Goal: Task Accomplishment & Management: Manage account settings

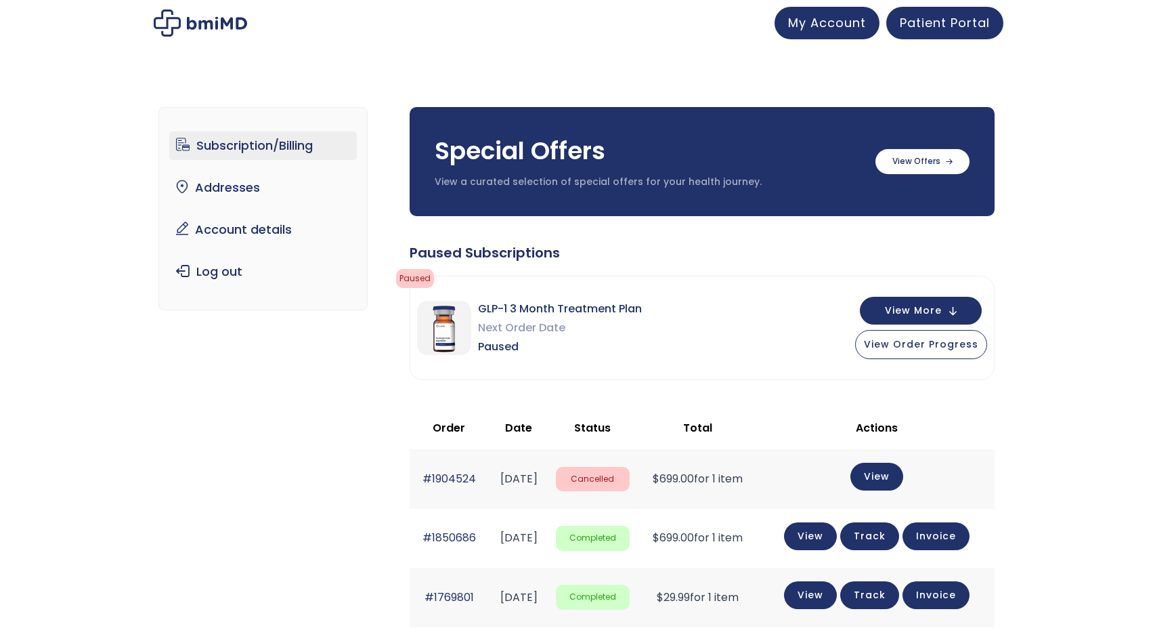
scroll to position [68, 0]
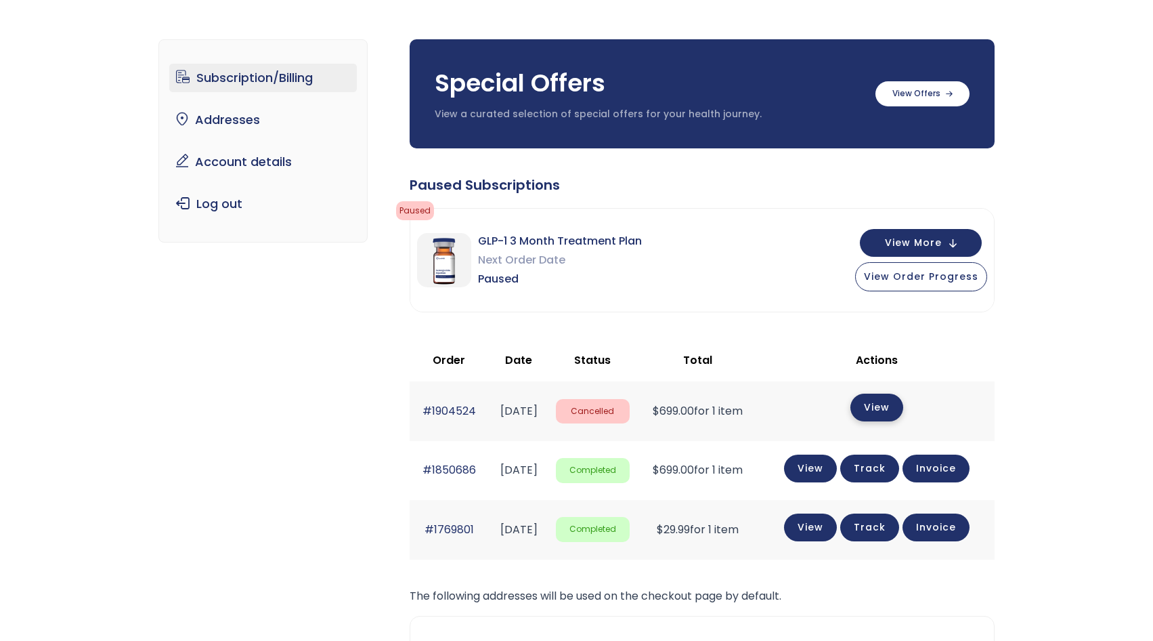
click at [890, 409] on link "View" at bounding box center [877, 408] width 53 height 28
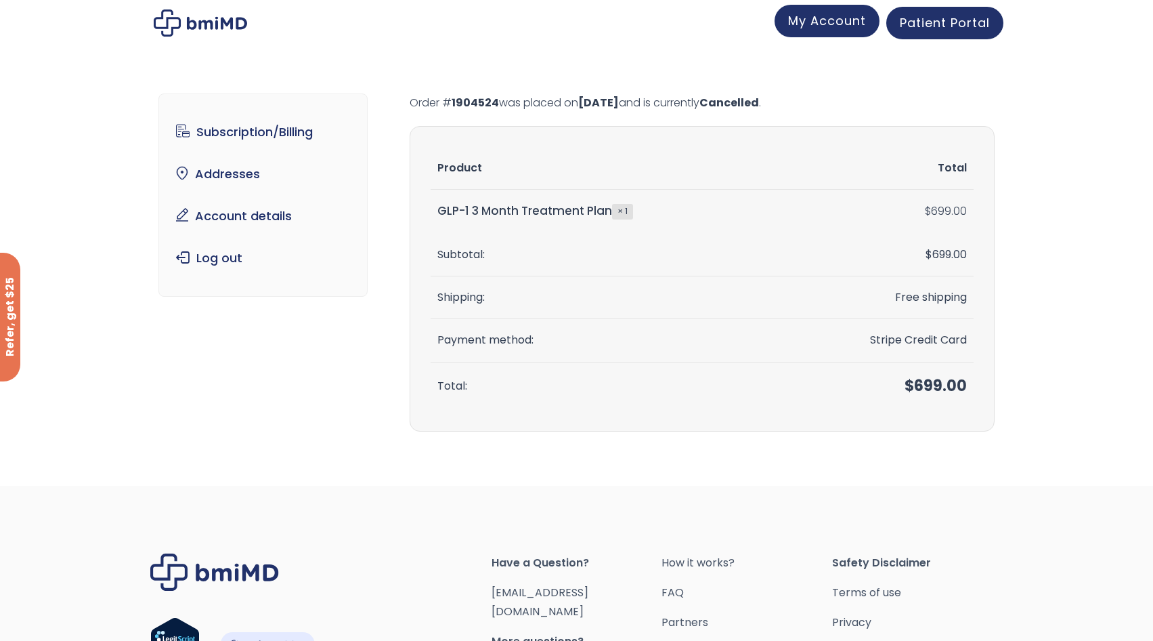
click at [859, 27] on span "My Account" at bounding box center [827, 20] width 78 height 17
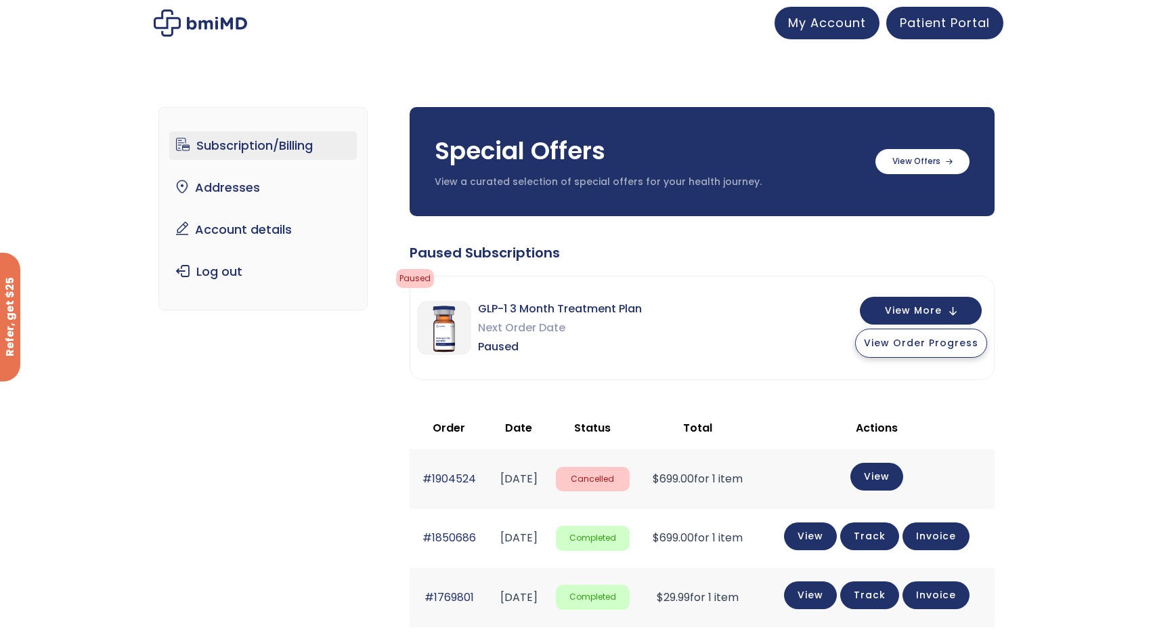
click at [914, 350] on button "View Order Progress" at bounding box center [921, 342] width 132 height 29
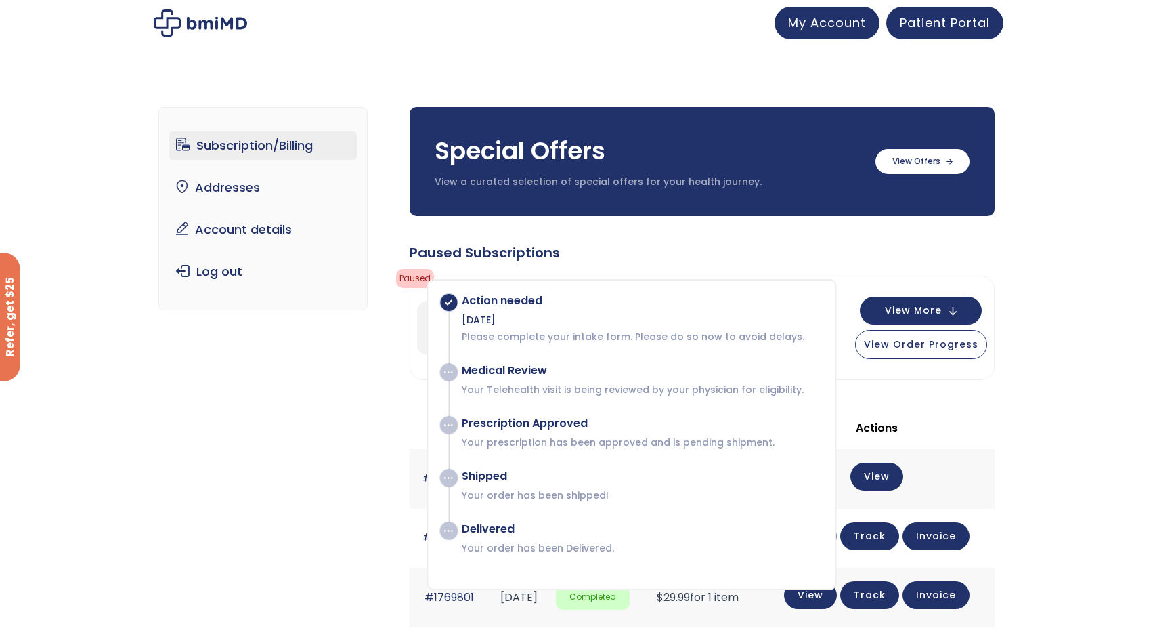
click at [1050, 291] on div "Subscription/Billing bmiRewards Addresses Account details Submit a Review Log o…" at bounding box center [576, 496] width 1153 height 832
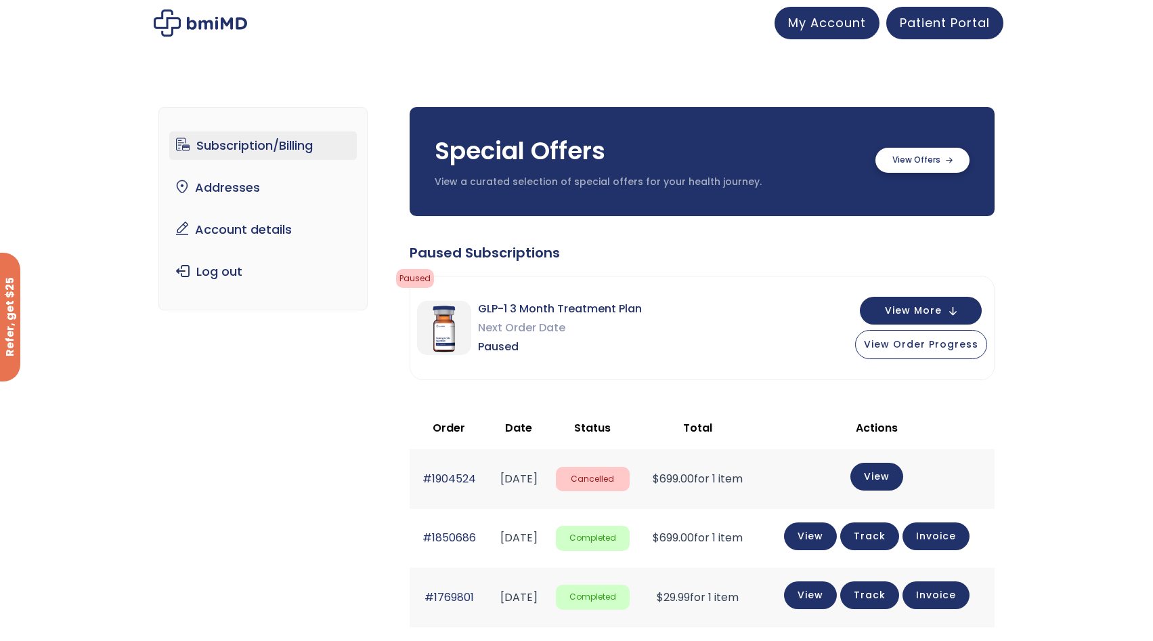
click at [922, 151] on label at bounding box center [923, 160] width 94 height 25
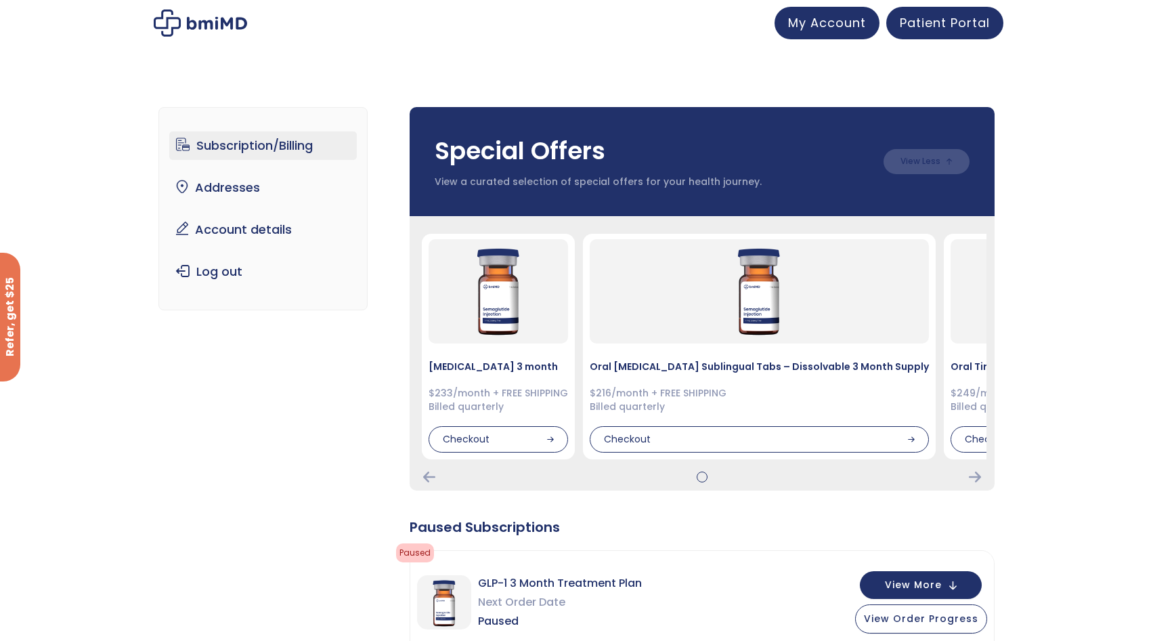
drag, startPoint x: 922, startPoint y: 151, endPoint x: 1076, endPoint y: 116, distance: 158.2
click at [1076, 116] on div "Subscription/Billing bmiRewards Addresses Account details Submit a Review Log o…" at bounding box center [576, 633] width 1153 height 1107
click at [975, 480] on icon "Next Card" at bounding box center [975, 476] width 12 height 11
click at [974, 478] on icon "Next Card" at bounding box center [975, 476] width 12 height 11
click at [973, 471] on icon "Next Card" at bounding box center [975, 476] width 12 height 11
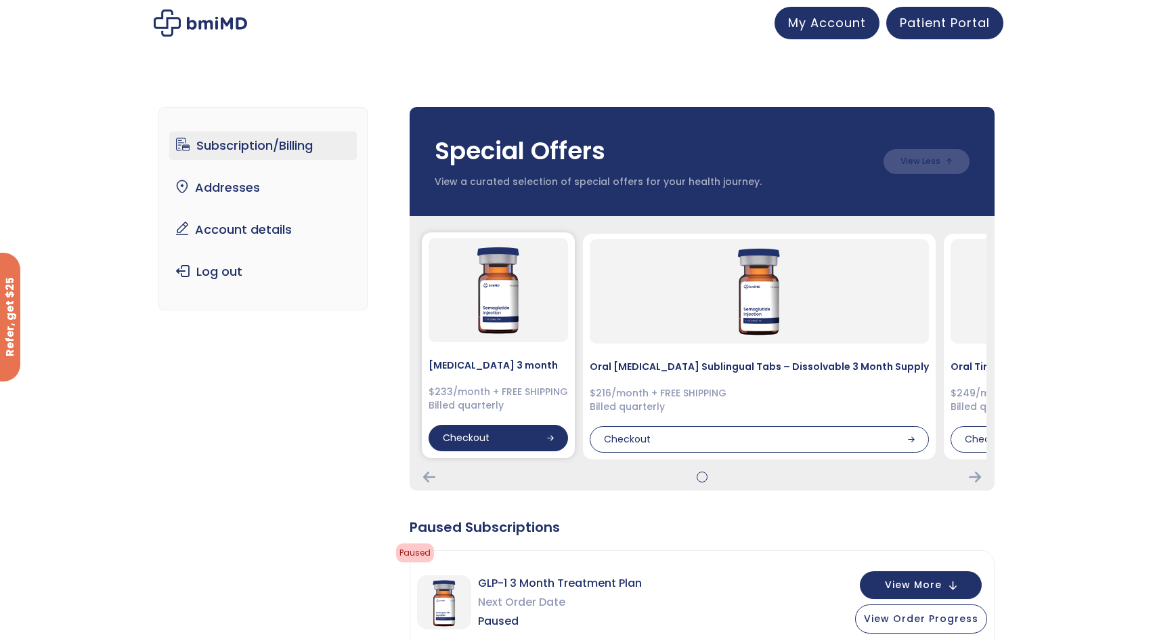
click at [491, 446] on div "Checkout" at bounding box center [499, 438] width 140 height 27
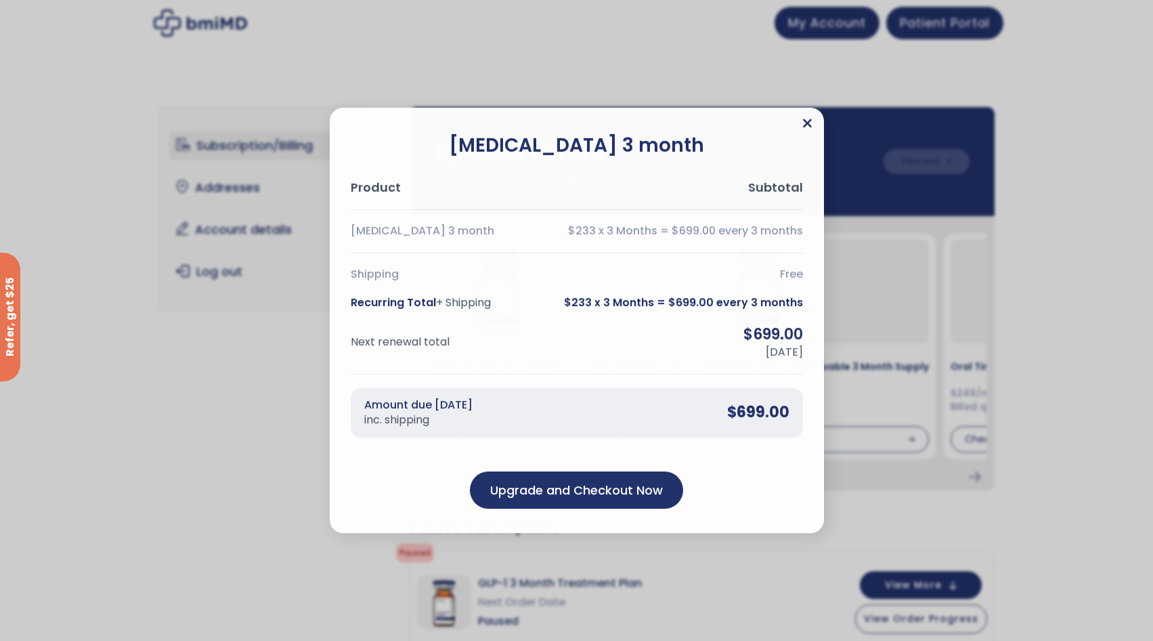
click at [805, 121] on icon "Close" at bounding box center [807, 123] width 9 height 9
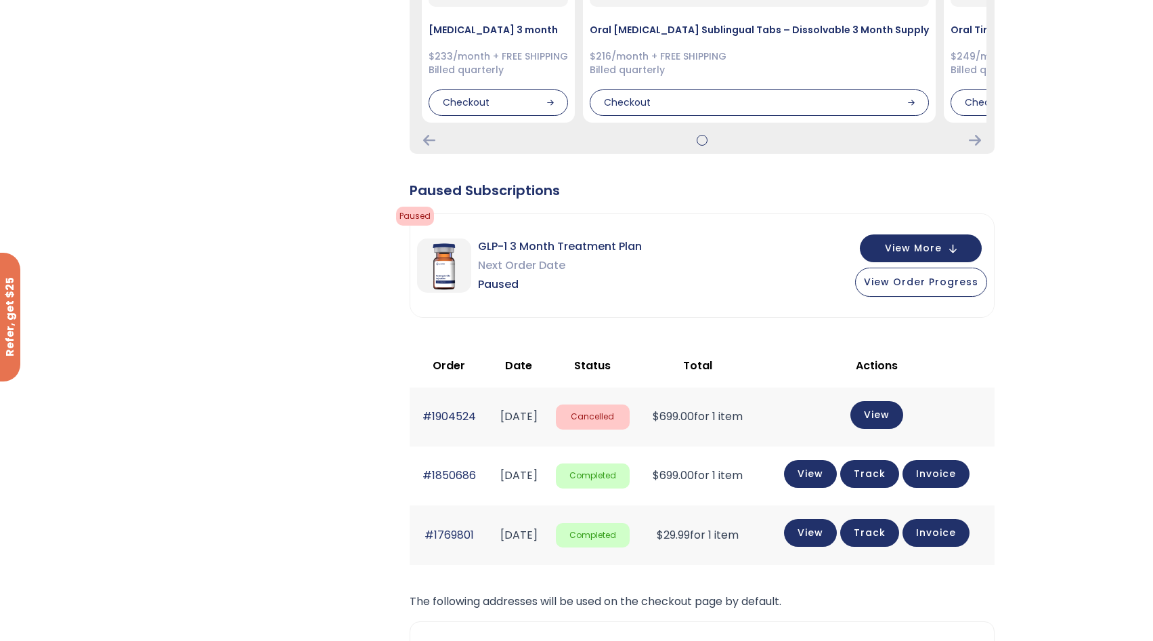
scroll to position [339, 0]
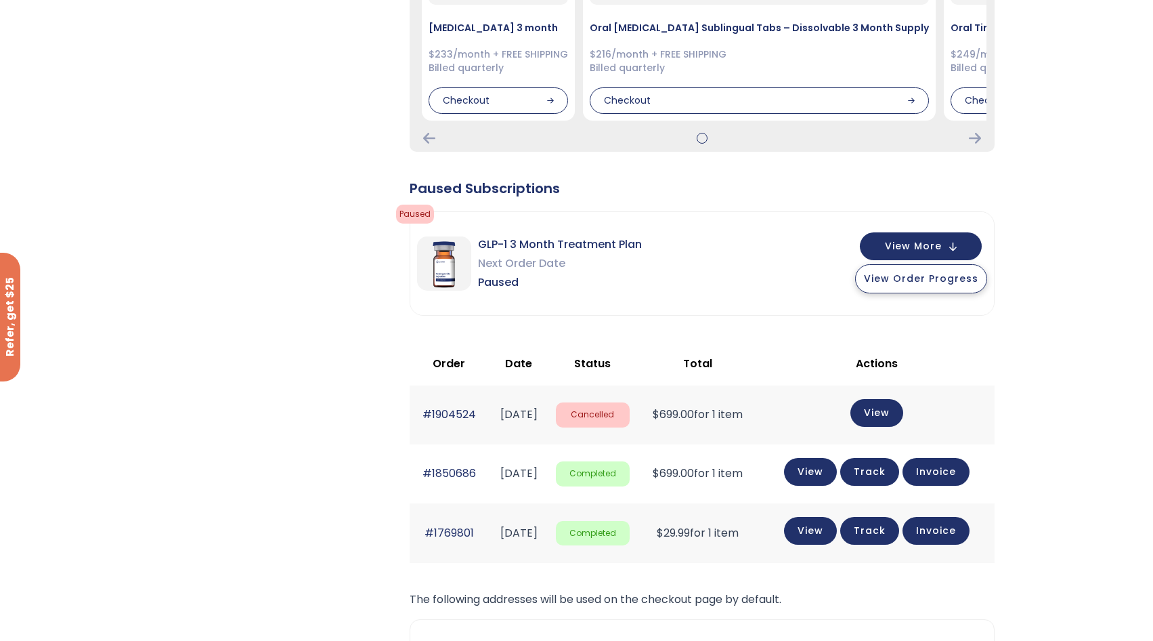
click at [941, 283] on span "View Order Progress" at bounding box center [921, 279] width 114 height 14
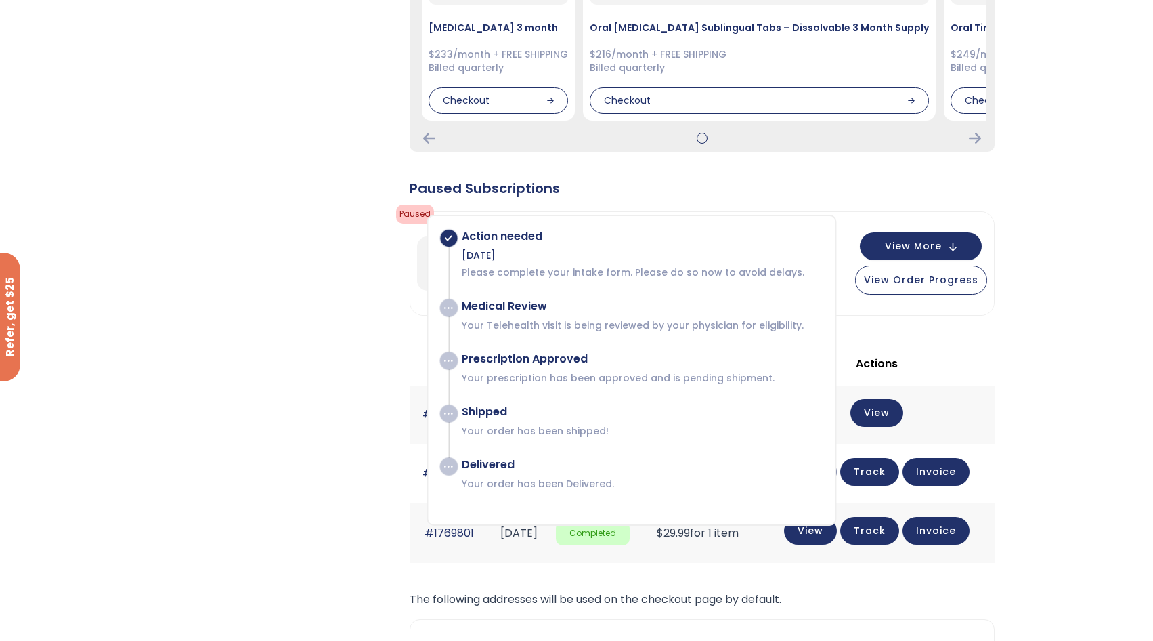
click at [1042, 327] on div "Subscription/Billing bmiRewards Addresses Account details Submit a Review Log o…" at bounding box center [576, 294] width 1153 height 1107
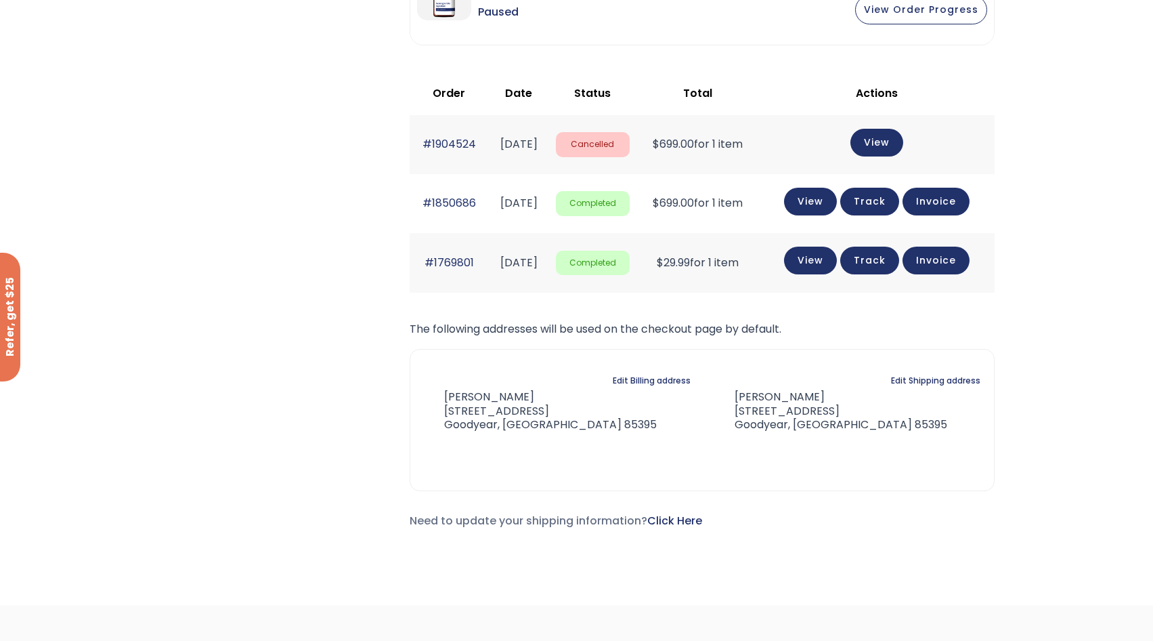
scroll to position [610, 0]
click at [824, 205] on link "View" at bounding box center [810, 200] width 53 height 28
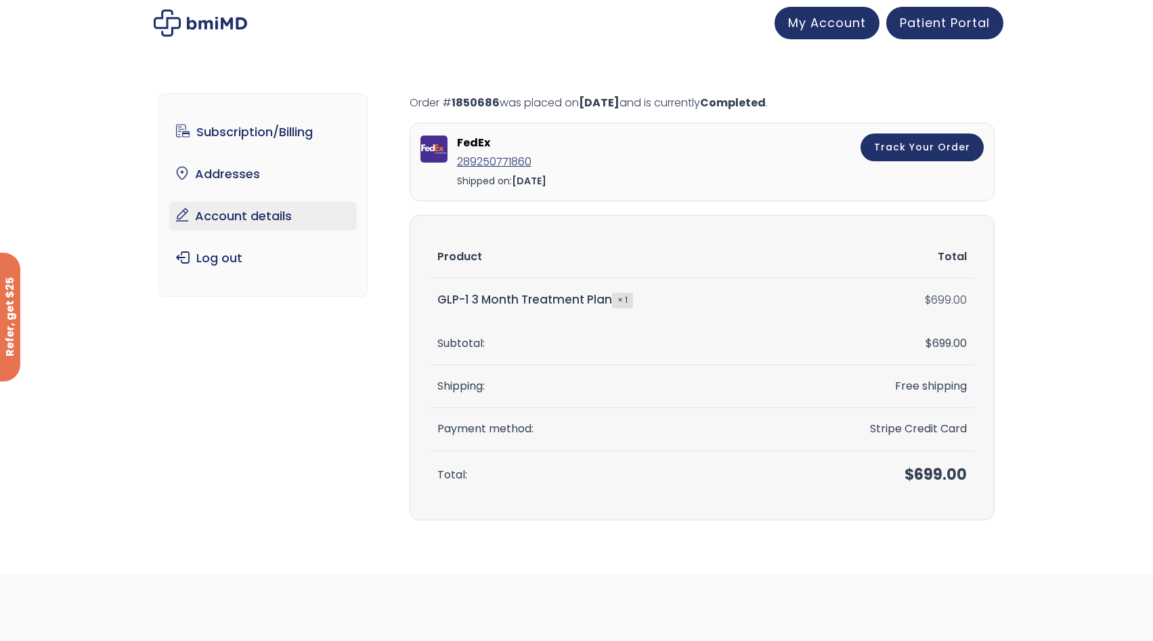
click at [278, 213] on link "Account details" at bounding box center [263, 216] width 188 height 28
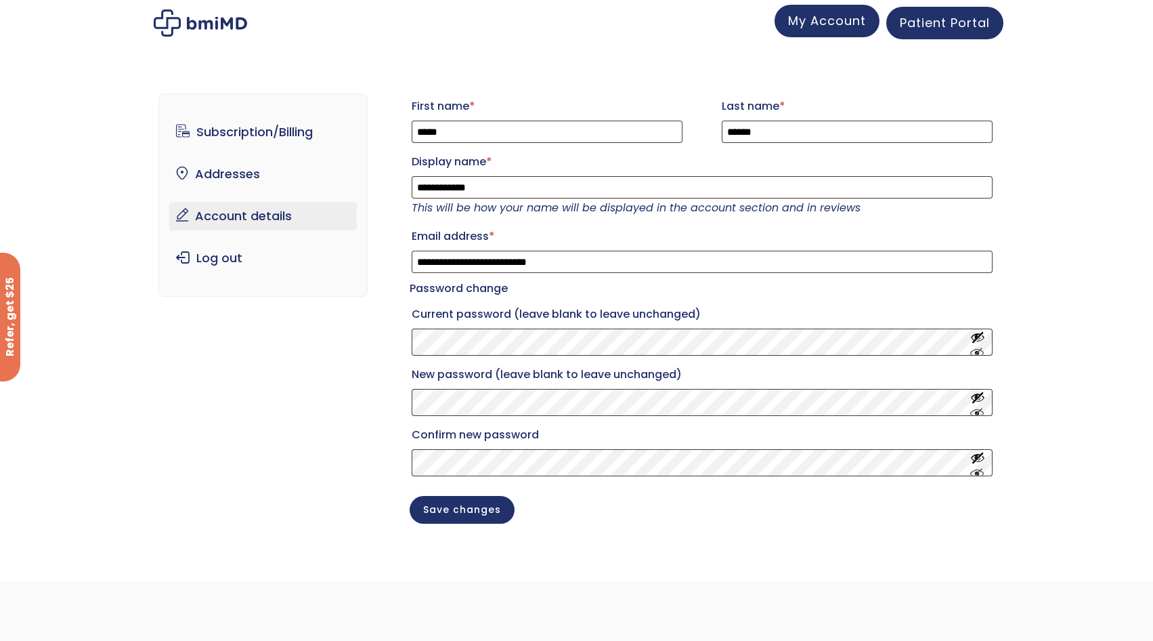
click at [819, 26] on span "My Account" at bounding box center [827, 20] width 78 height 17
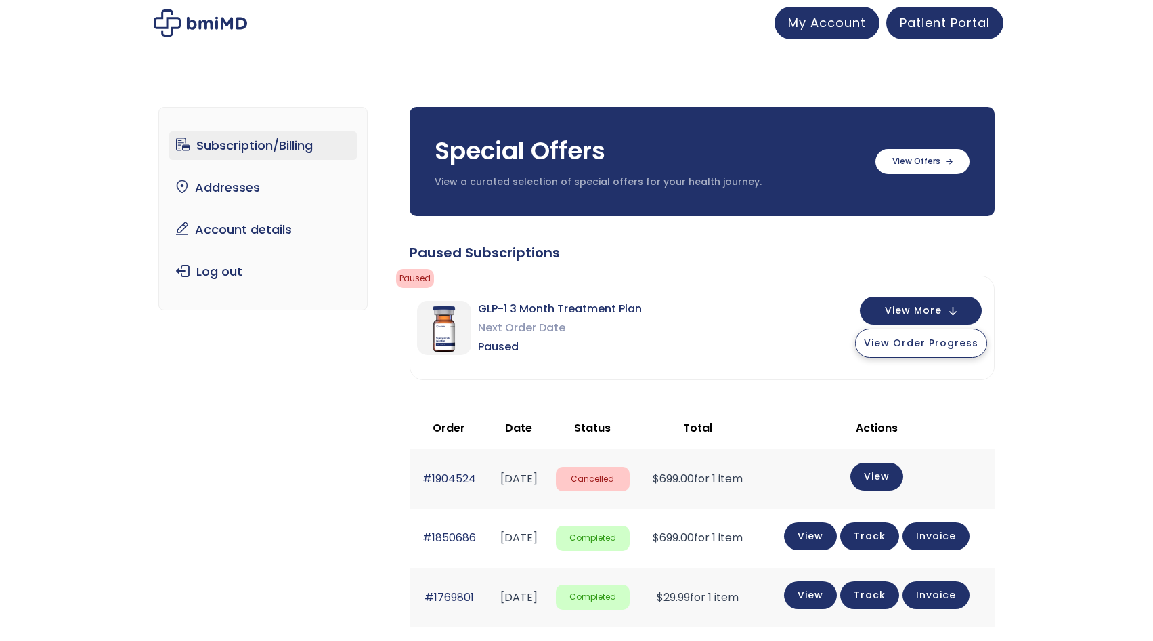
click at [931, 348] on span "View Order Progress" at bounding box center [921, 343] width 114 height 14
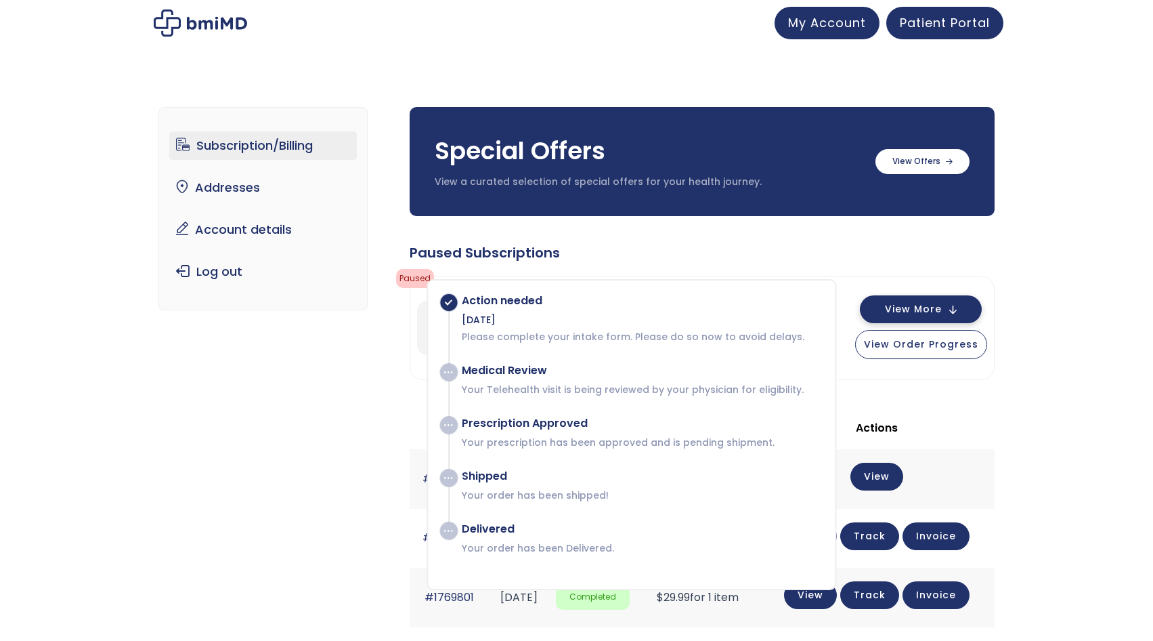
click at [927, 308] on span "View More" at bounding box center [913, 309] width 57 height 9
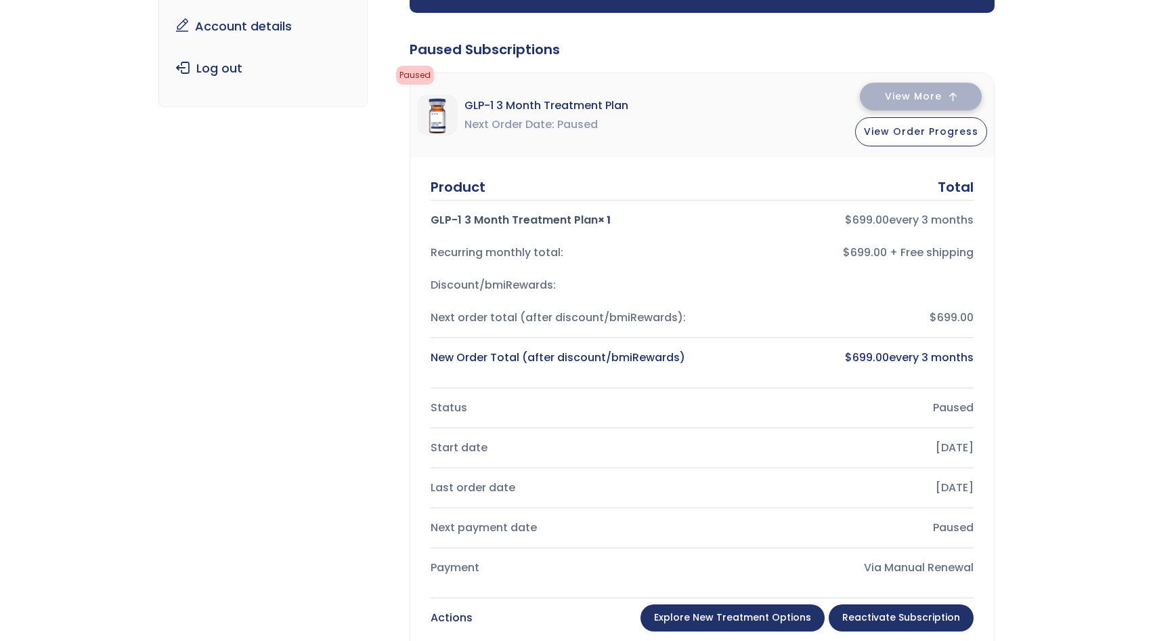
scroll to position [271, 0]
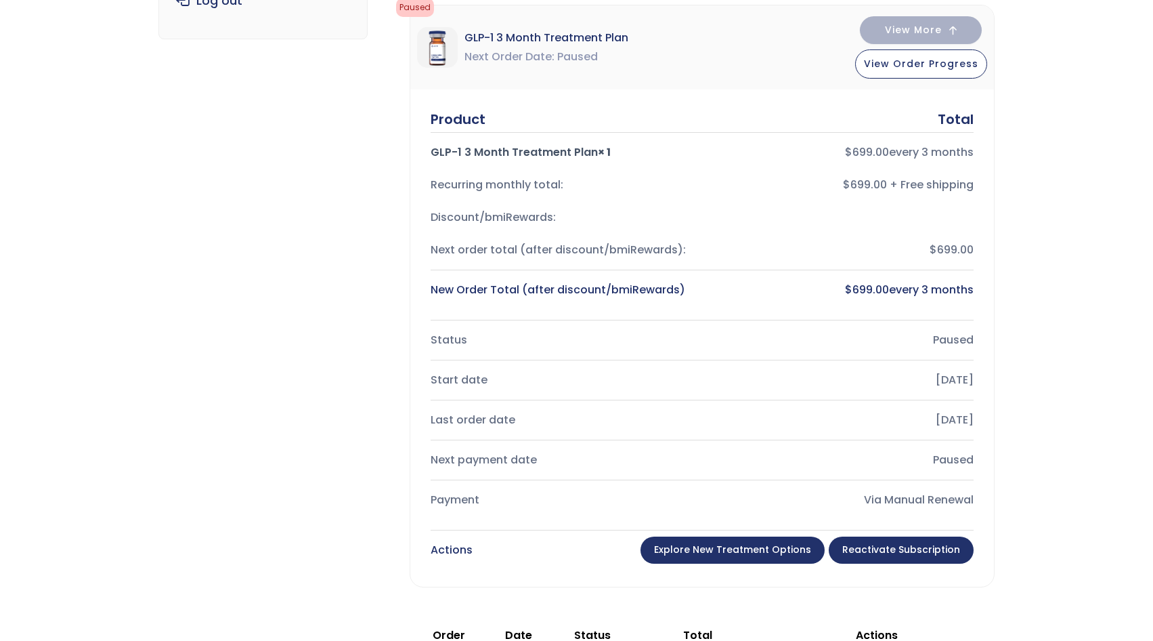
click at [929, 549] on link "Reactivate Subscription" at bounding box center [901, 549] width 145 height 27
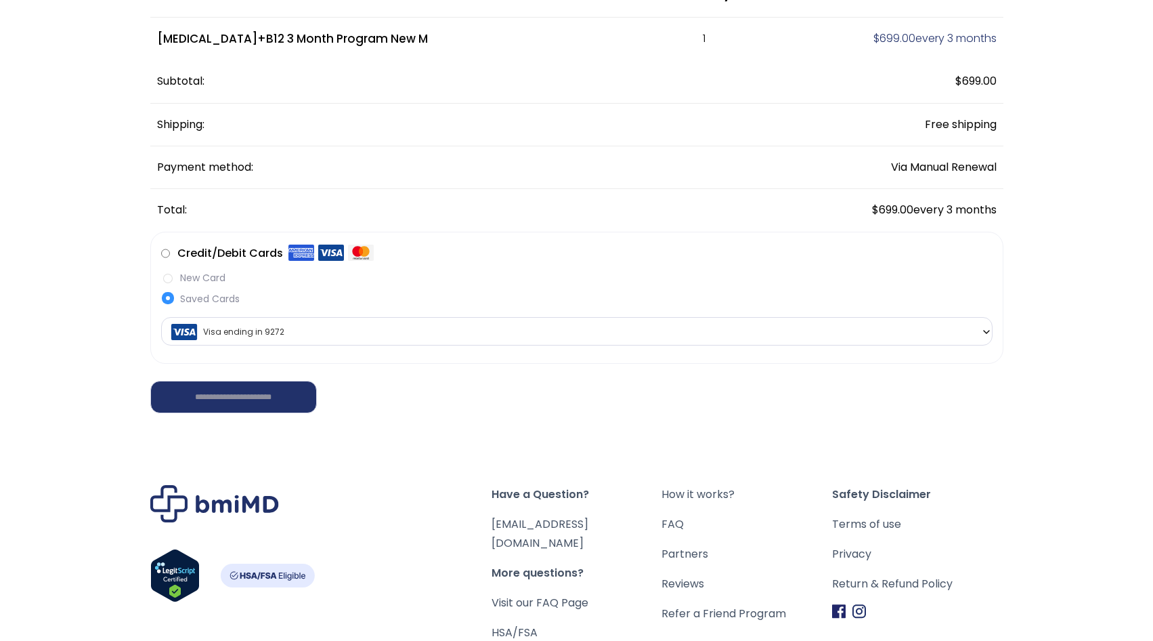
scroll to position [203, 0]
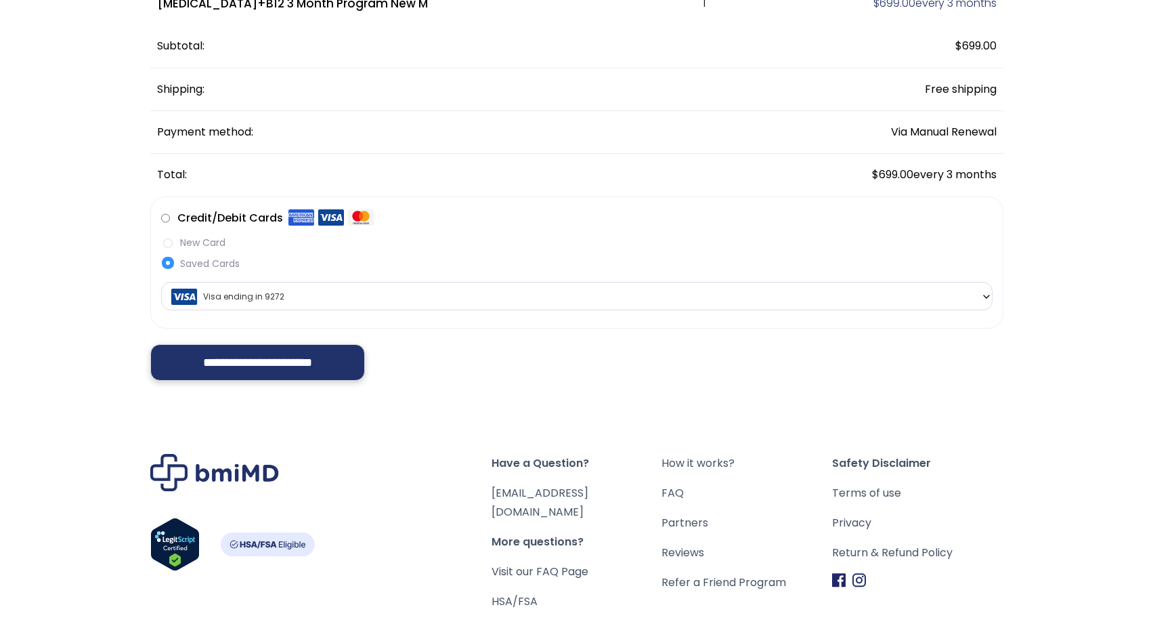
click at [207, 367] on input "**********" at bounding box center [257, 362] width 215 height 37
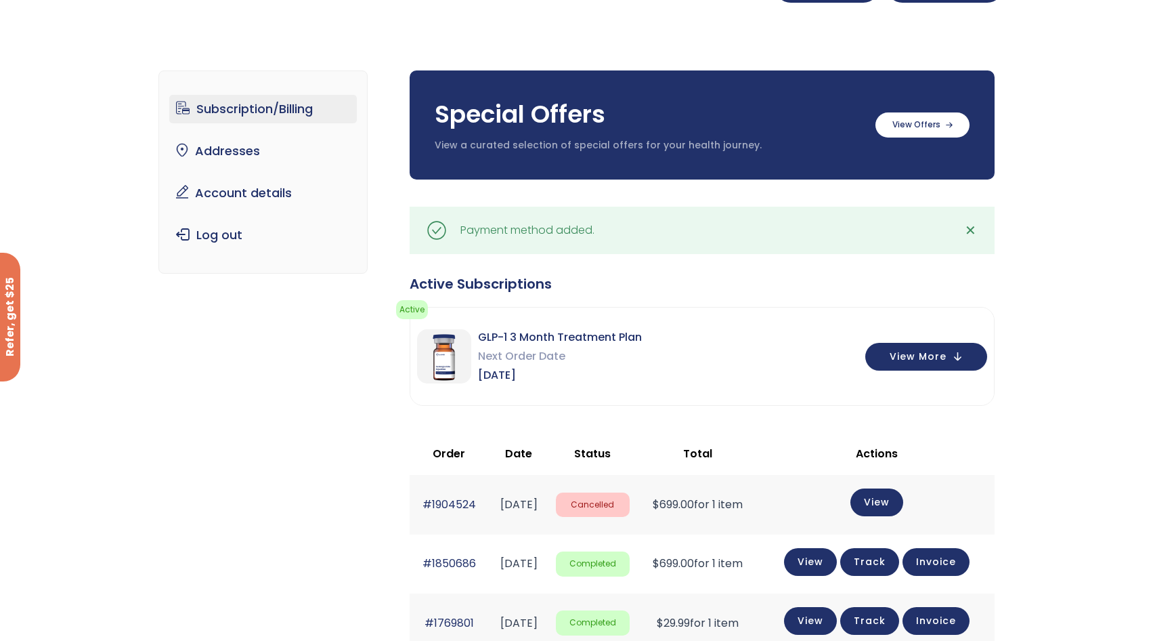
scroll to position [68, 0]
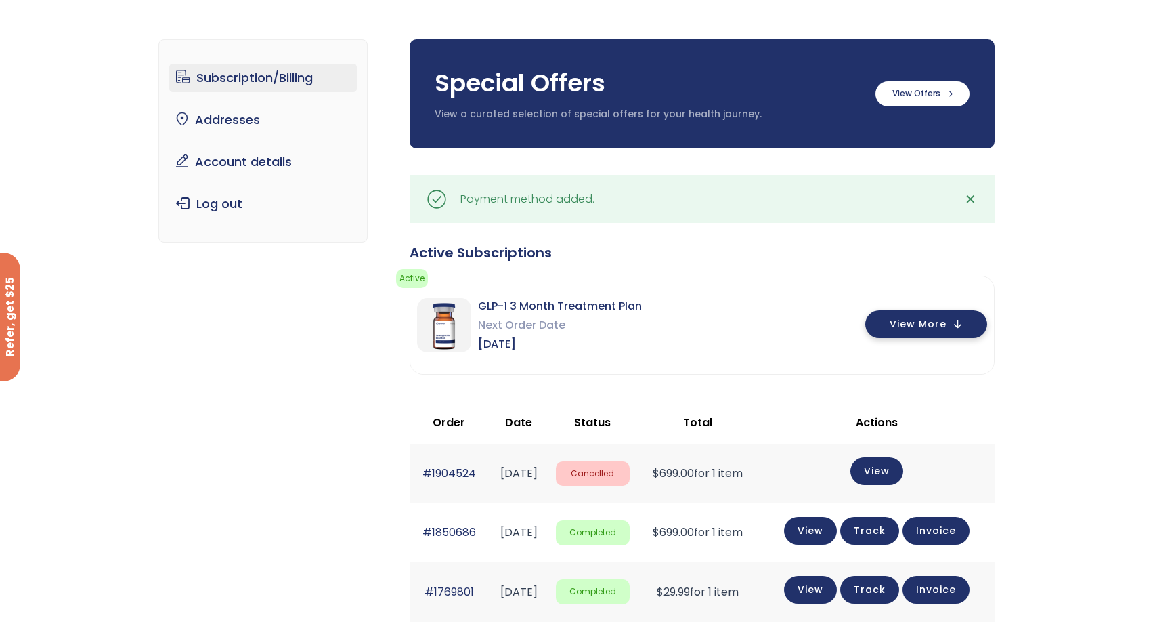
click at [956, 322] on button "View More" at bounding box center [927, 324] width 122 height 28
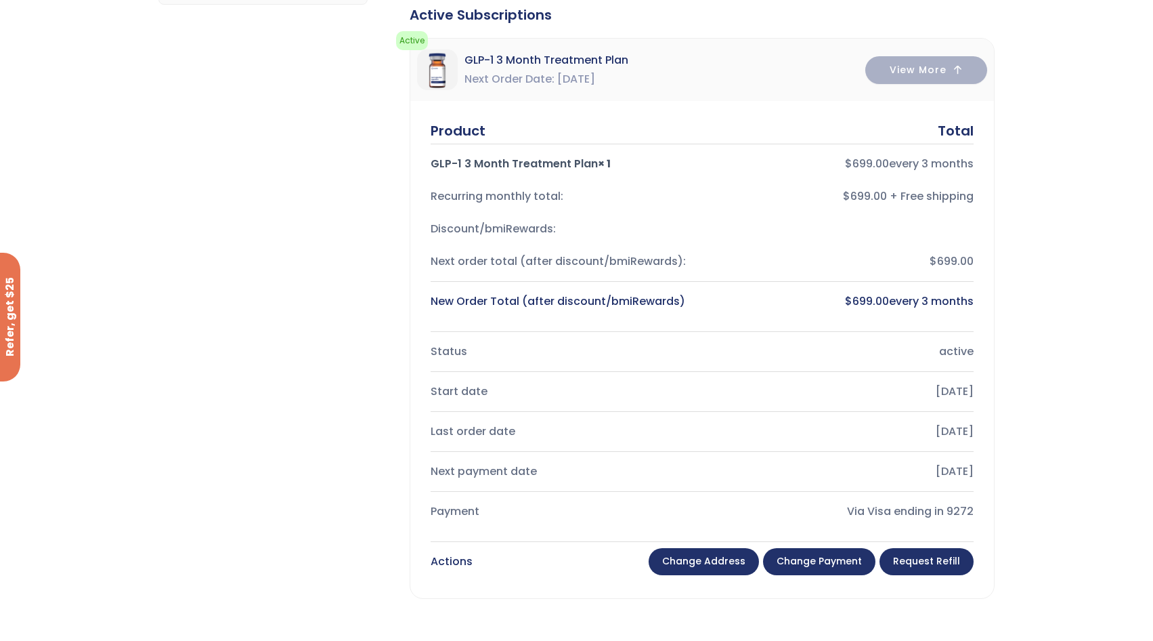
scroll to position [339, 0]
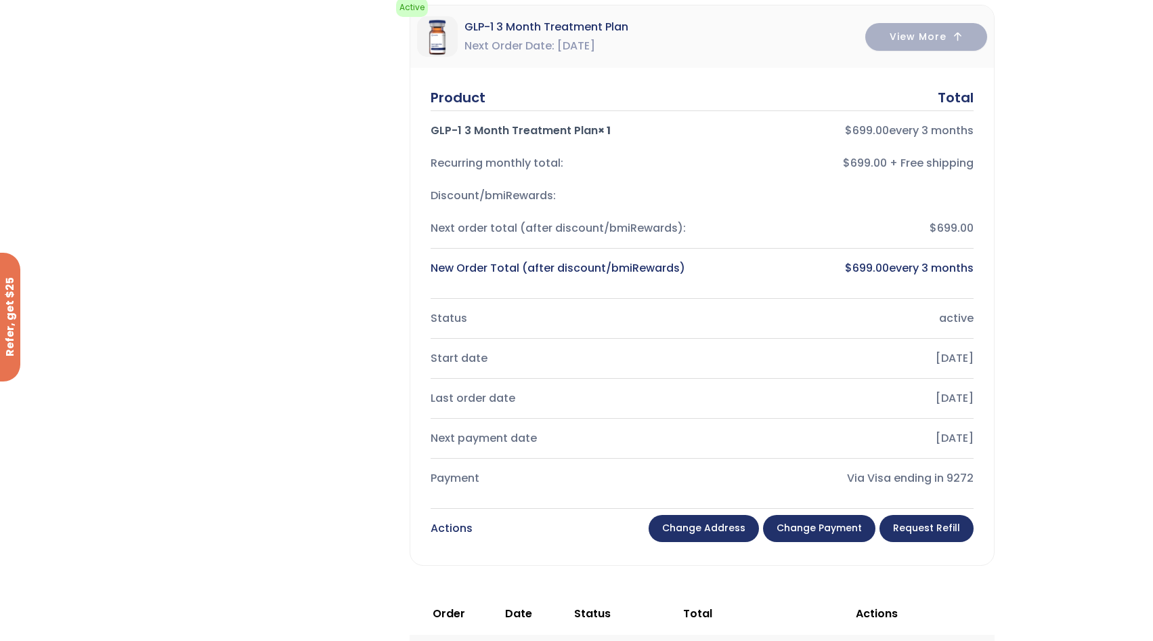
click at [1040, 358] on div "Subscription/Billing bmiRewards Addresses Account details Submit a Review Log o…" at bounding box center [576, 419] width 1153 height 1357
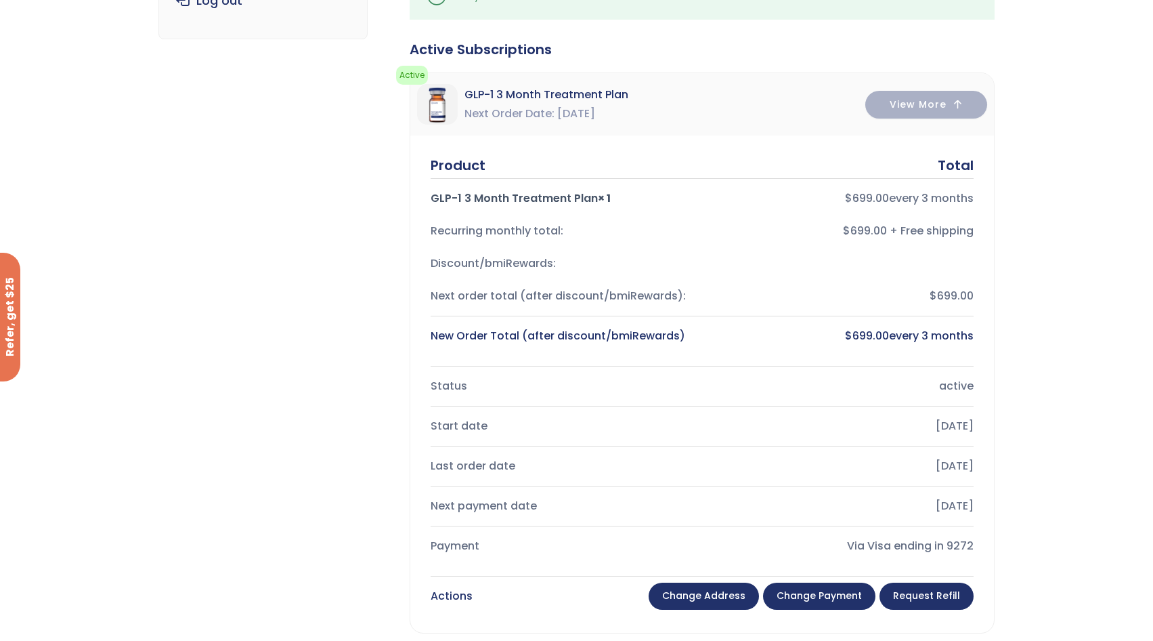
scroll to position [0, 0]
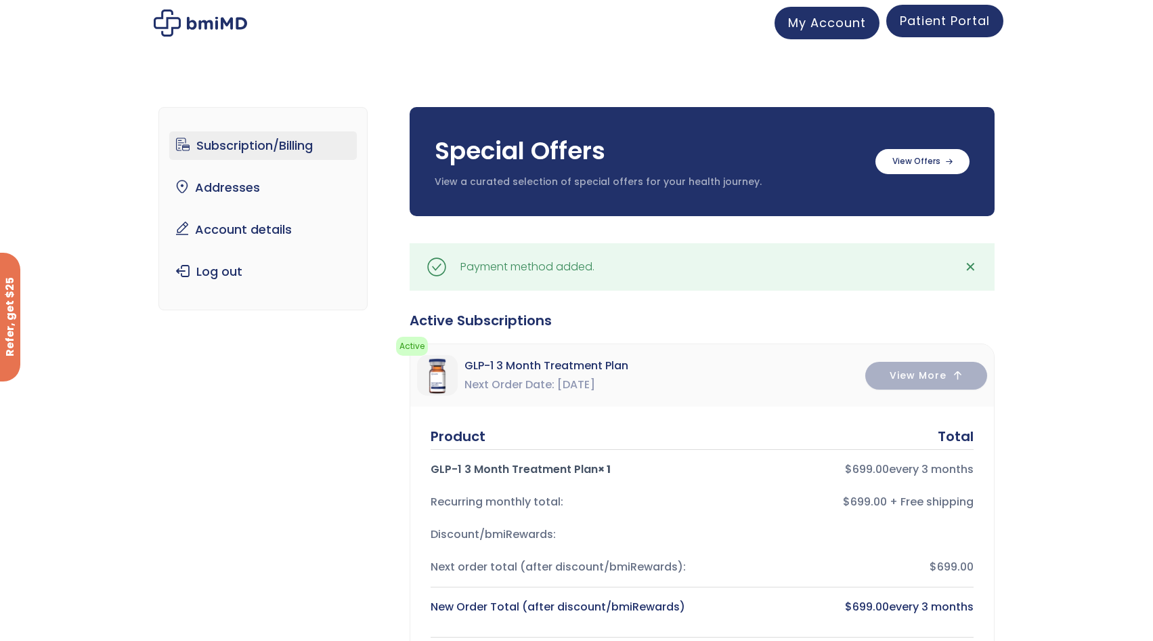
click at [950, 25] on span "Patient Portal" at bounding box center [945, 20] width 90 height 17
